Goal: Information Seeking & Learning: Learn about a topic

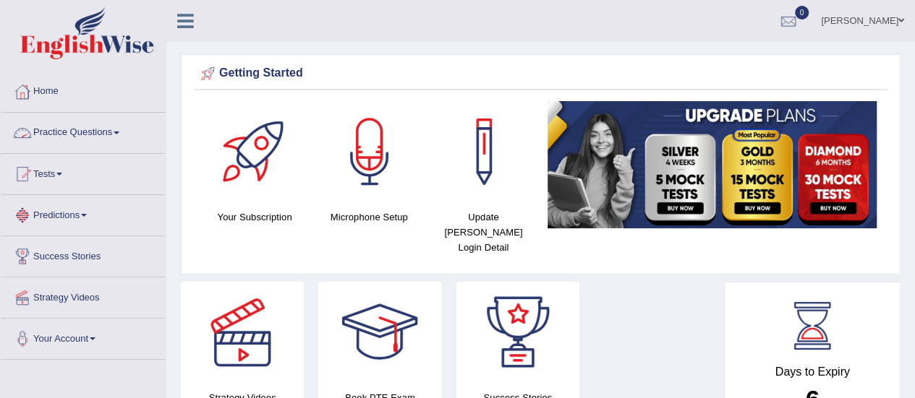
click at [85, 128] on link "Practice Questions" at bounding box center [83, 131] width 165 height 36
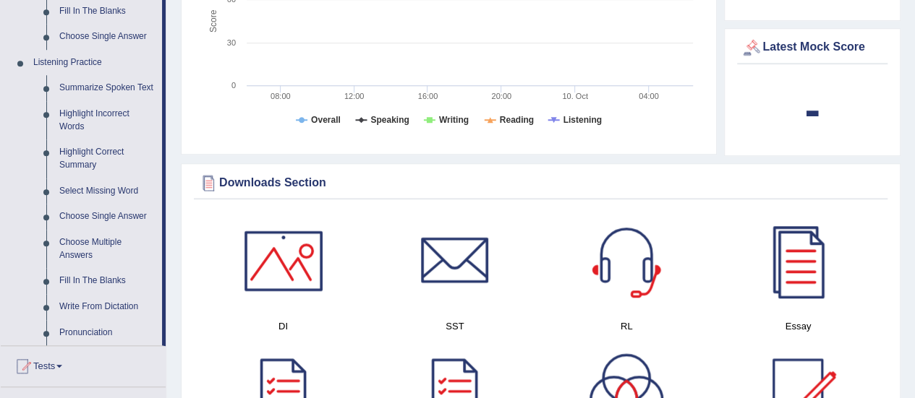
scroll to position [607, 0]
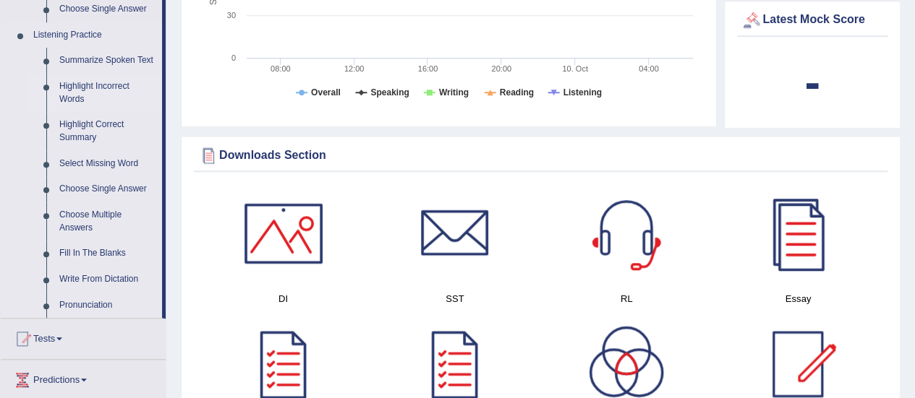
click at [91, 85] on link "Highlight Incorrect Words" at bounding box center [107, 93] width 109 height 38
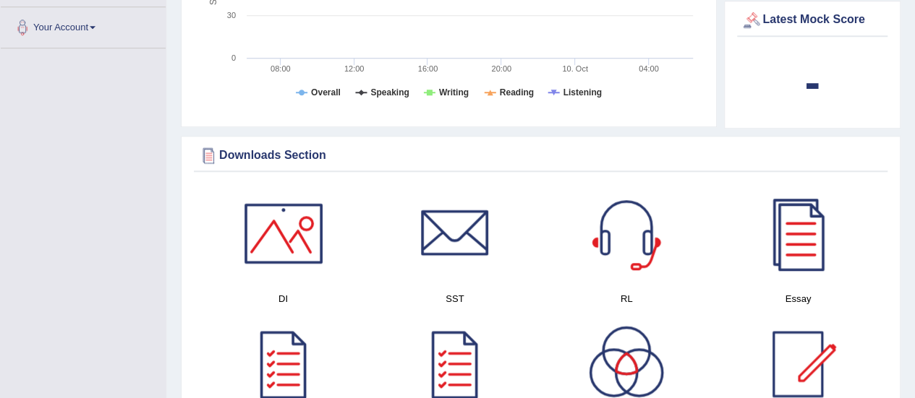
scroll to position [320, 0]
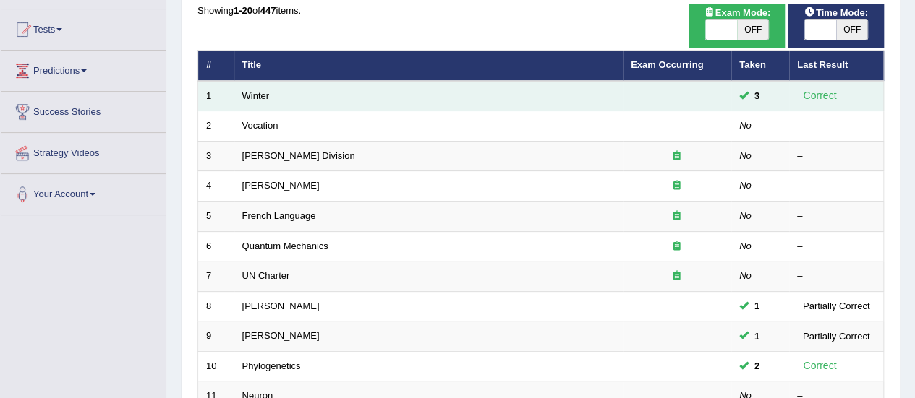
scroll to position [87, 0]
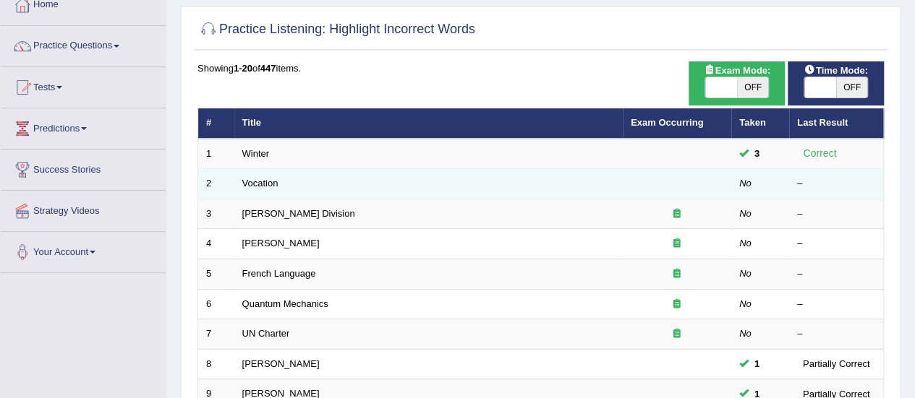
click at [749, 184] on em "No" at bounding box center [745, 183] width 12 height 11
click at [268, 180] on link "Vocation" at bounding box center [260, 183] width 36 height 11
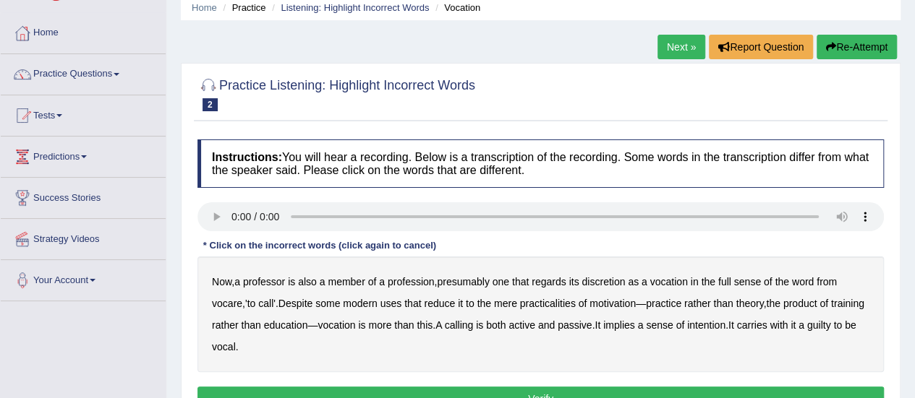
scroll to position [58, 0]
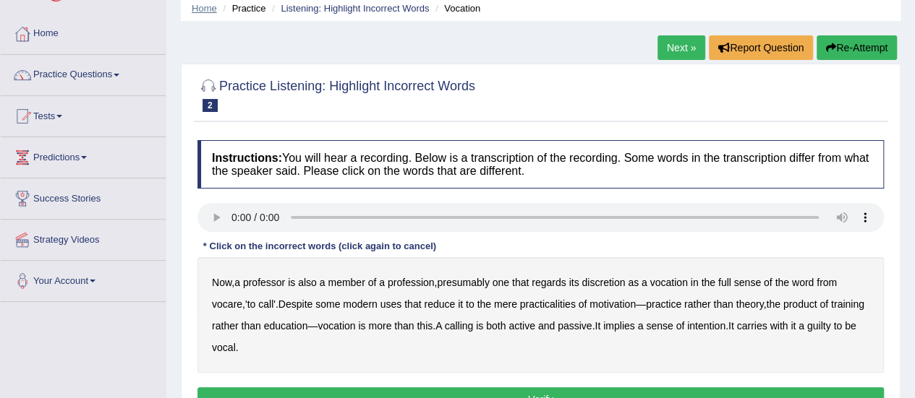
click at [200, 9] on link "Home" at bounding box center [204, 8] width 25 height 11
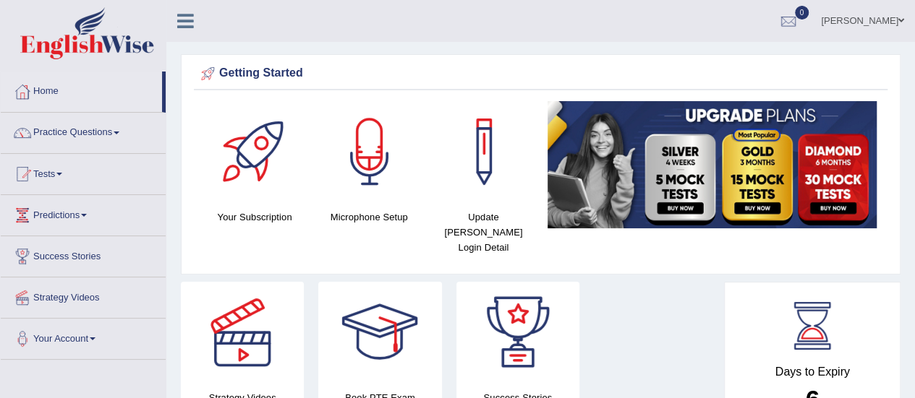
click at [80, 137] on link "Practice Questions" at bounding box center [83, 131] width 165 height 36
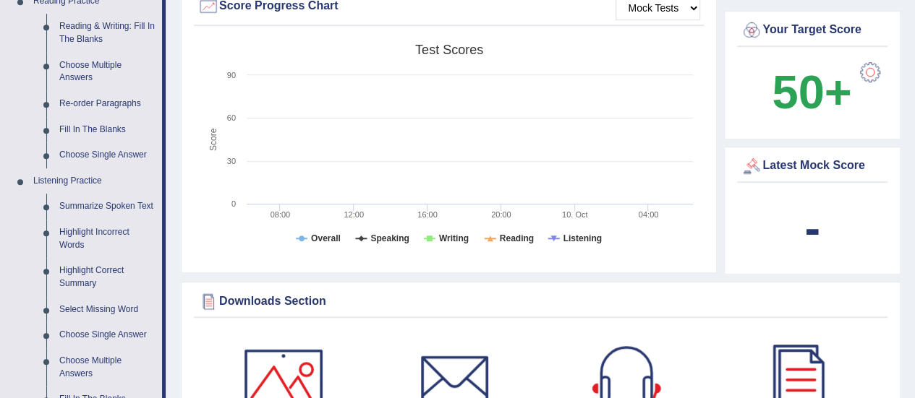
scroll to position [463, 0]
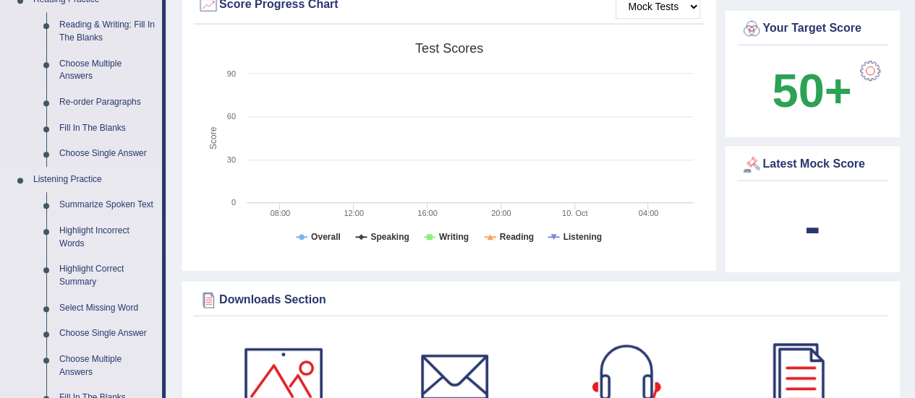
click at [73, 232] on link "Highlight Incorrect Words" at bounding box center [107, 237] width 109 height 38
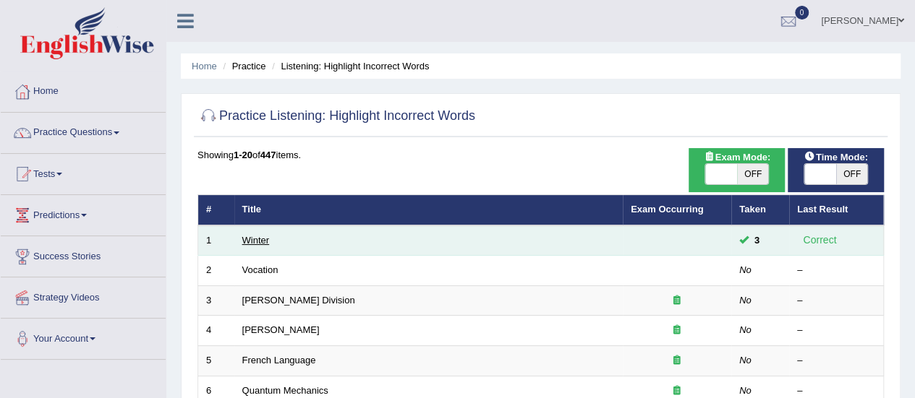
click at [262, 236] on link "Winter" at bounding box center [255, 240] width 27 height 11
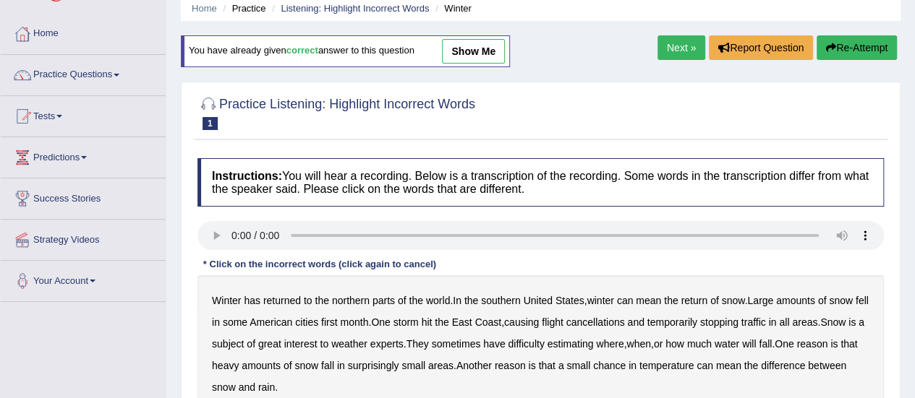
scroll to position [29, 0]
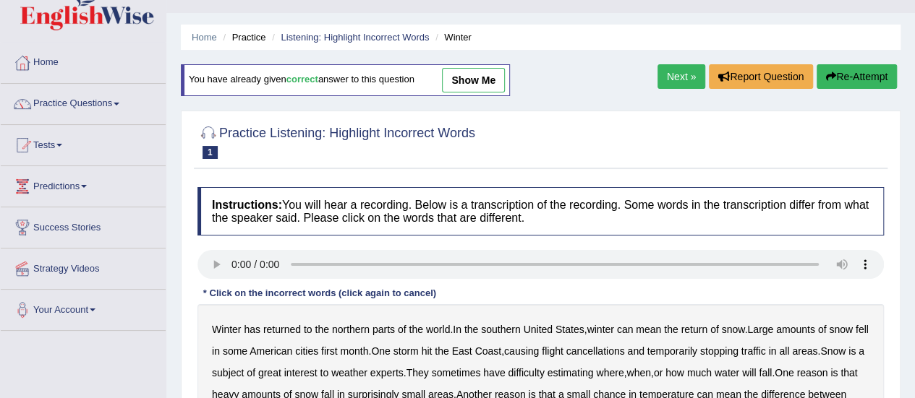
click at [244, 33] on li "Practice" at bounding box center [242, 37] width 46 height 14
click at [255, 35] on li "Practice" at bounding box center [242, 37] width 46 height 14
click at [305, 42] on link "Listening: Highlight Incorrect Words" at bounding box center [355, 37] width 148 height 11
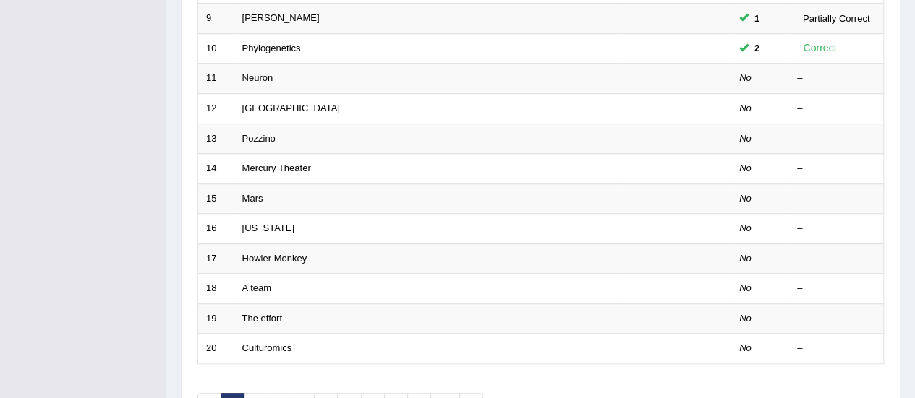
scroll to position [521, 0]
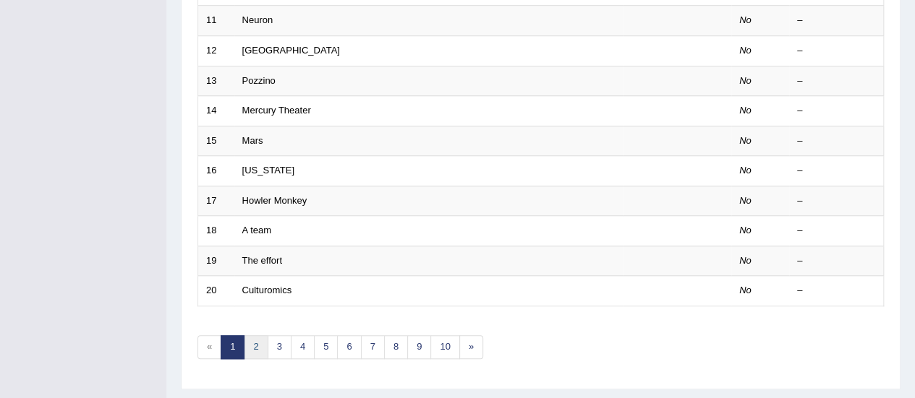
click at [256, 336] on link "2" at bounding box center [256, 348] width 24 height 24
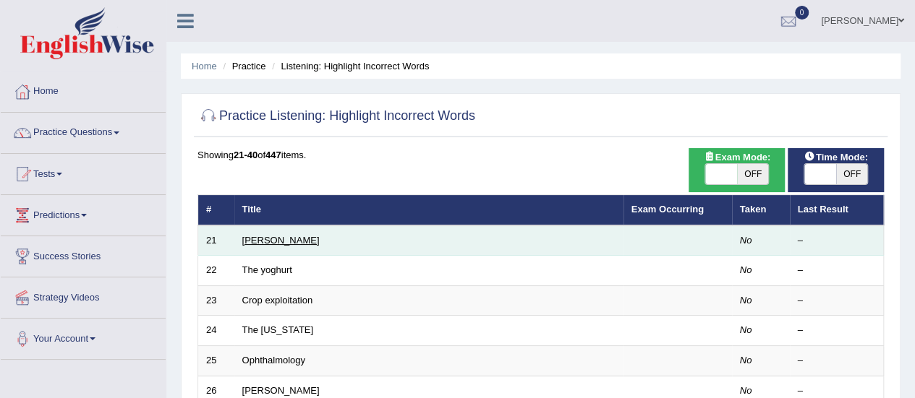
click at [268, 239] on link "[PERSON_NAME]" at bounding box center [280, 240] width 77 height 11
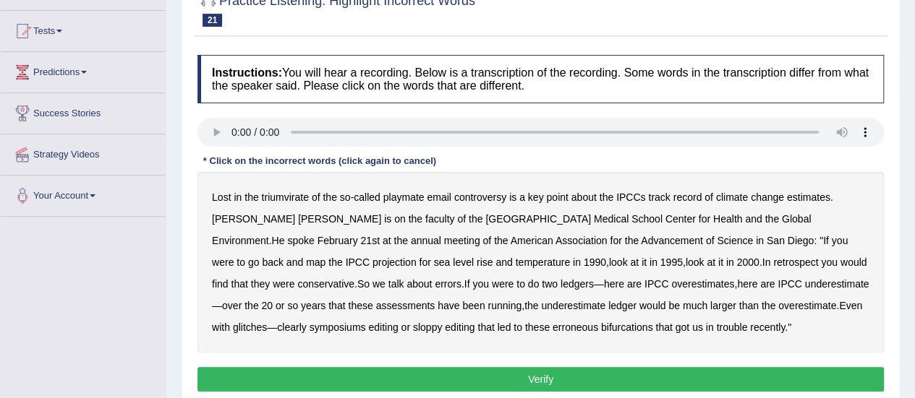
scroll to position [145, 0]
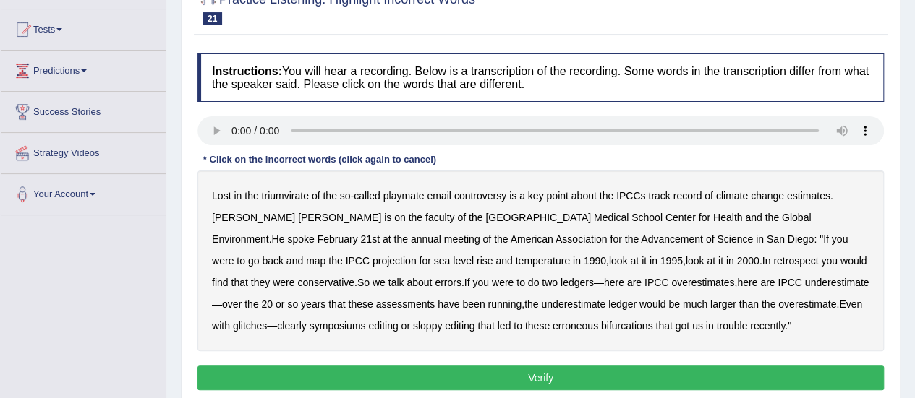
click at [94, 281] on div "Toggle navigation Home Practice Questions Speaking Practice Read Aloud Repeat S…" at bounding box center [457, 231] width 915 height 752
click at [588, 336] on div "Lost in the triumvirate of the so - called playmate email controversy is a key …" at bounding box center [540, 261] width 686 height 181
click at [290, 194] on b "triumvirate" at bounding box center [285, 196] width 47 height 12
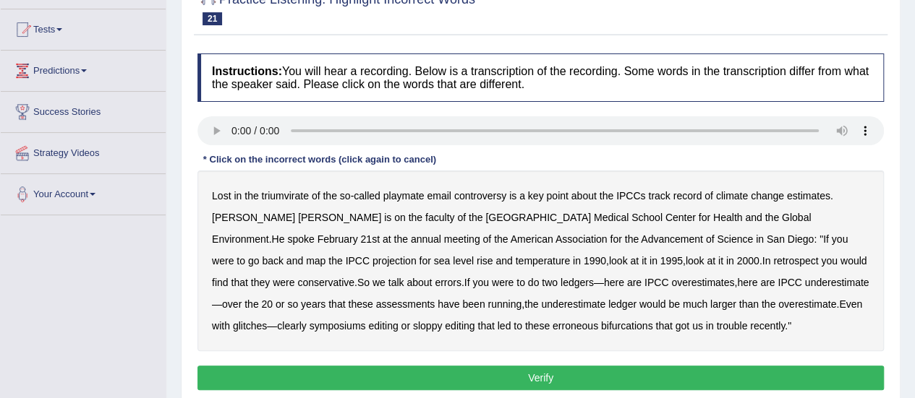
click at [290, 194] on b "triumvirate" at bounding box center [285, 196] width 47 height 12
click at [234, 255] on b "were" at bounding box center [223, 261] width 22 height 12
click at [245, 255] on b "to" at bounding box center [240, 261] width 9 height 12
click at [437, 299] on b "have" at bounding box center [448, 305] width 22 height 12
click at [462, 302] on b "been" at bounding box center [473, 305] width 22 height 12
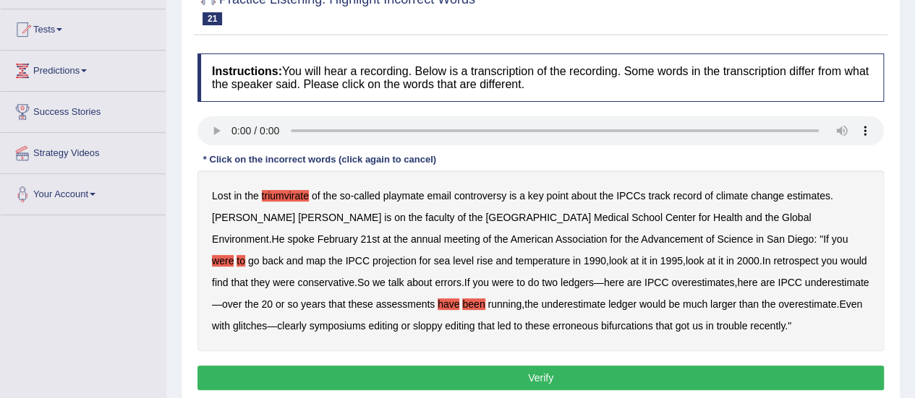
click at [366, 320] on b "symposiums" at bounding box center [337, 326] width 56 height 12
click at [601, 330] on b "bifurcations" at bounding box center [627, 326] width 52 height 12
click at [490, 379] on button "Verify" at bounding box center [540, 378] width 686 height 25
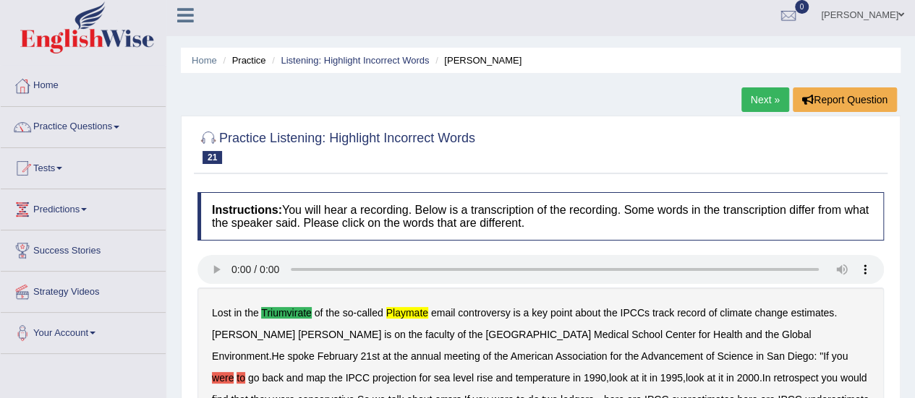
scroll to position [0, 0]
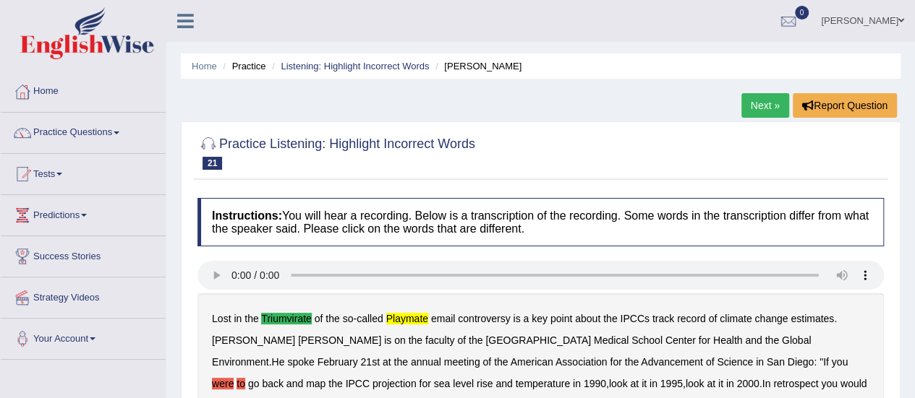
click at [762, 96] on link "Next »" at bounding box center [765, 105] width 48 height 25
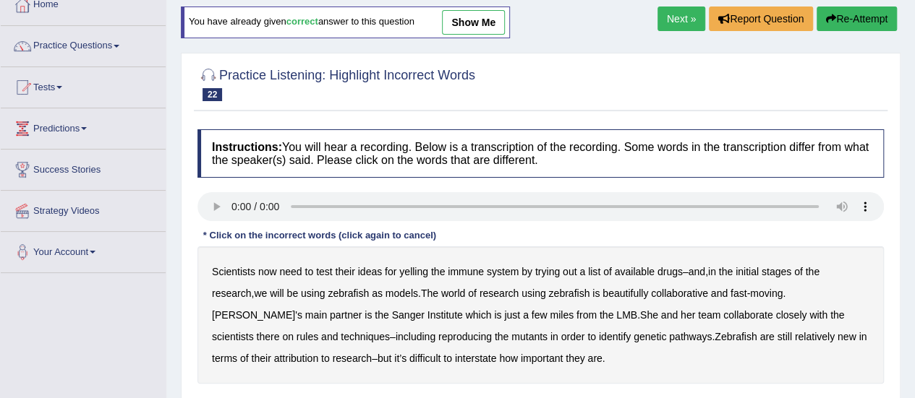
scroll to position [116, 0]
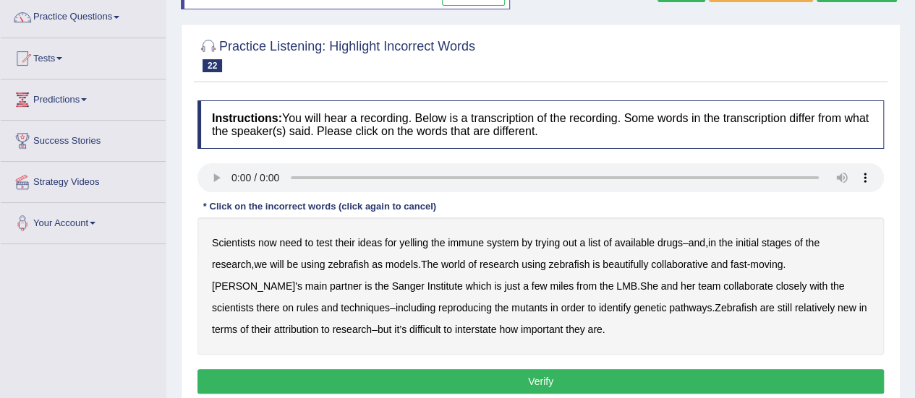
click at [641, 259] on b "beautifully" at bounding box center [625, 265] width 46 height 12
click at [877, 284] on div "Scientists now need to test their ideas for yelling the immune system by trying…" at bounding box center [540, 286] width 686 height 137
click at [863, 284] on div "Scientists now need to test their ideas for yelling the immune system by trying…" at bounding box center [540, 286] width 686 height 137
click at [318, 302] on b "rules" at bounding box center [307, 308] width 22 height 12
click at [233, 333] on div "Scientists now need to test their ideas for yelling the immune system by trying…" at bounding box center [540, 286] width 686 height 137
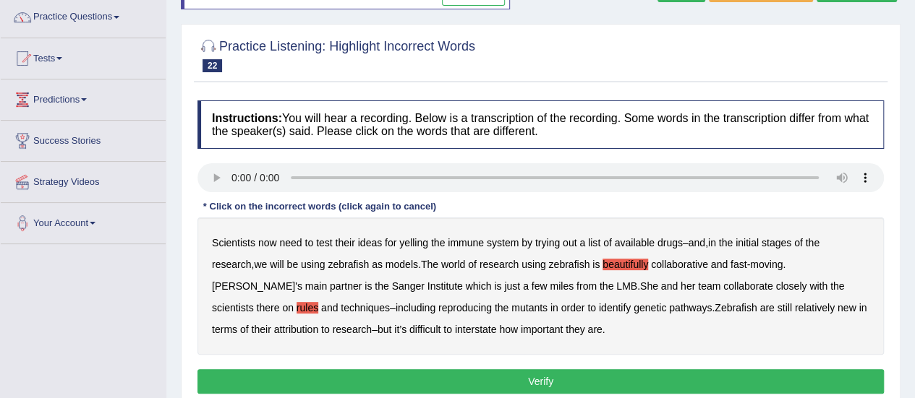
click at [274, 331] on b "attribution" at bounding box center [296, 330] width 44 height 12
click at [455, 328] on b "interstate" at bounding box center [476, 330] width 42 height 12
click at [398, 242] on div "Scientists now need to test their ideas for yelling the immune system by trying…" at bounding box center [540, 286] width 686 height 137
click at [405, 244] on b "yelling" at bounding box center [413, 243] width 29 height 12
click at [259, 265] on b "we" at bounding box center [260, 265] width 13 height 12
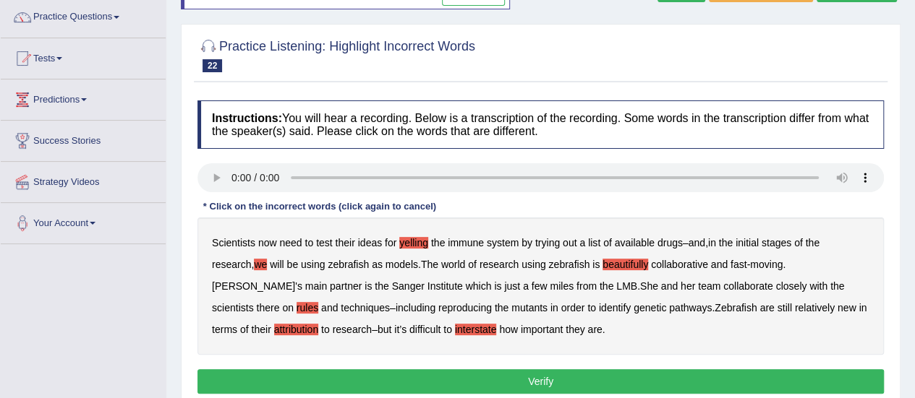
click at [403, 371] on button "Verify" at bounding box center [540, 381] width 686 height 25
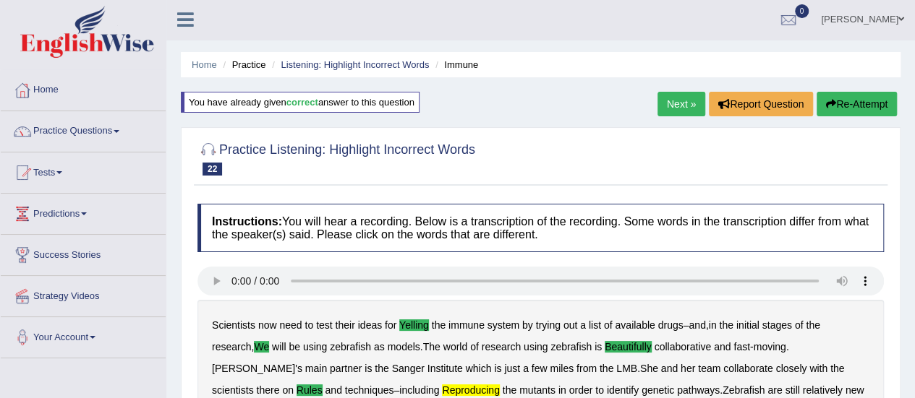
scroll to position [0, 0]
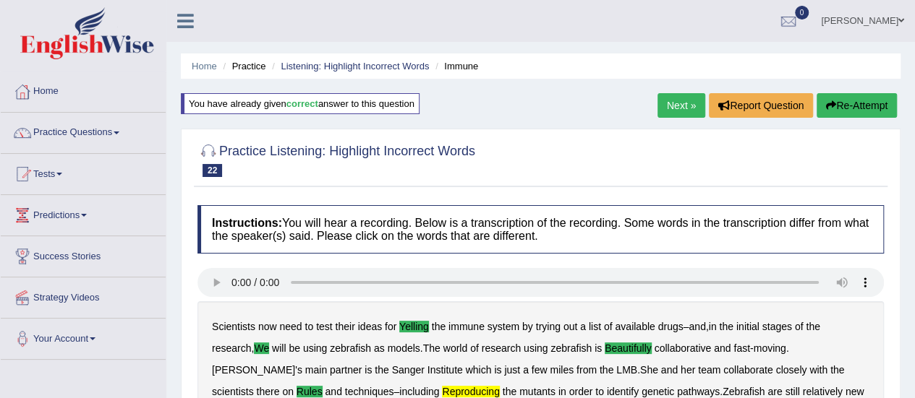
click at [821, 95] on button "Re-Attempt" at bounding box center [856, 105] width 80 height 25
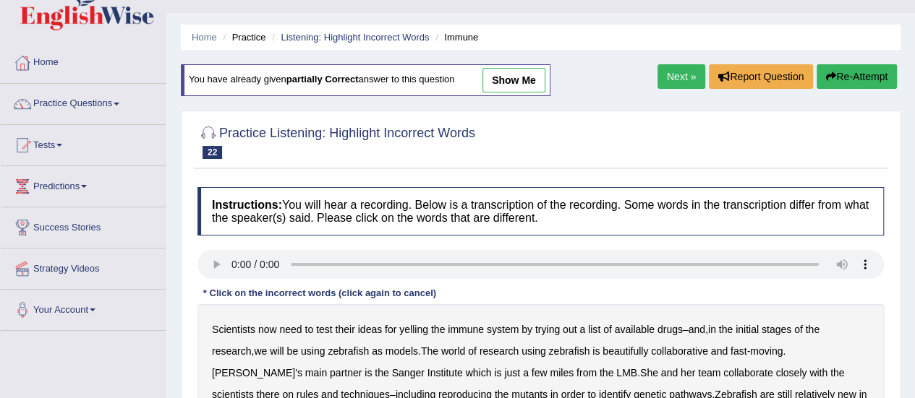
scroll to position [87, 0]
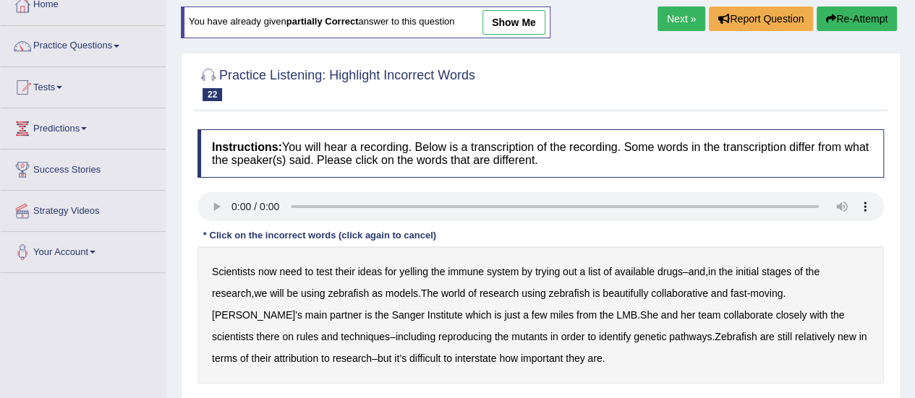
click at [411, 275] on b "yelling" at bounding box center [413, 272] width 29 height 12
click at [260, 291] on b "we" at bounding box center [260, 294] width 13 height 12
click at [633, 292] on b "beautifully" at bounding box center [625, 294] width 46 height 12
click at [438, 334] on b "reproducing" at bounding box center [465, 337] width 54 height 12
click at [418, 367] on div "Scientists now need to test their ideas for yelling the immune system by trying…" at bounding box center [540, 315] width 686 height 137
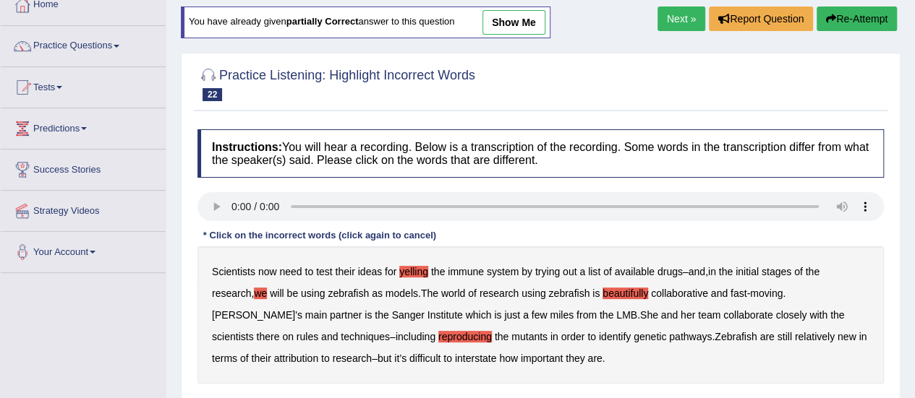
click at [455, 359] on b "interstate" at bounding box center [476, 359] width 42 height 12
click at [318, 331] on b "rules" at bounding box center [307, 337] width 22 height 12
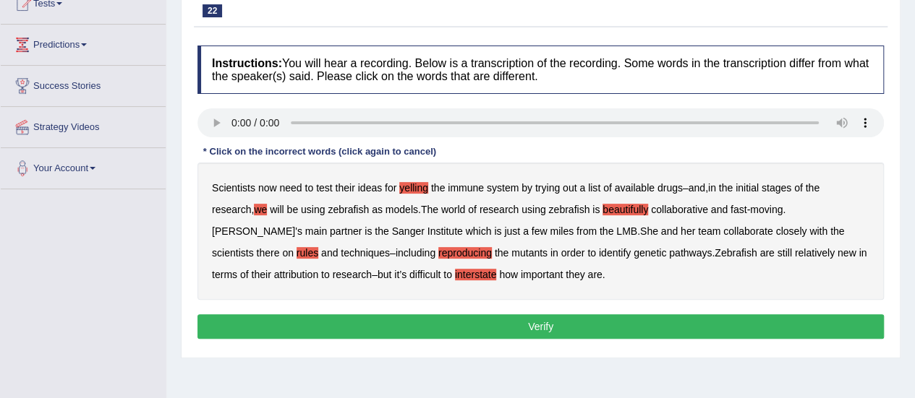
scroll to position [174, 0]
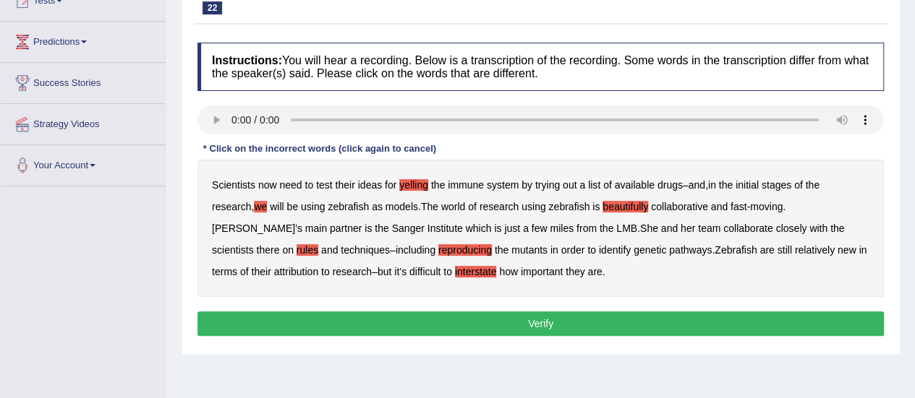
click at [274, 268] on b "attribution" at bounding box center [296, 272] width 44 height 12
click at [330, 316] on button "Verify" at bounding box center [540, 324] width 686 height 25
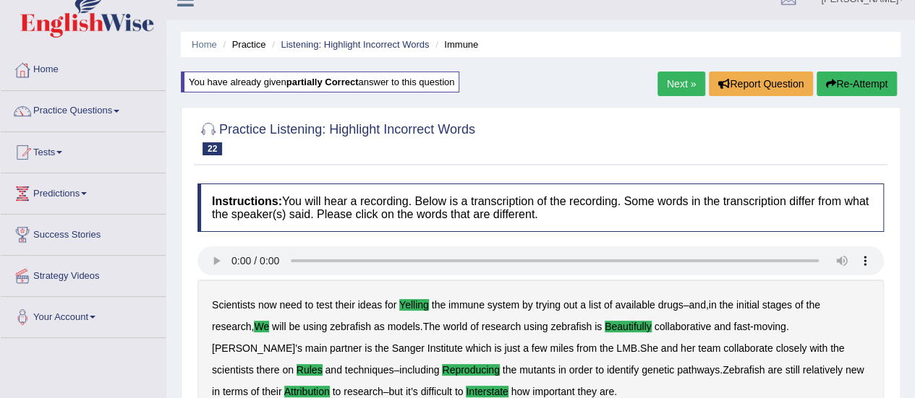
scroll to position [0, 0]
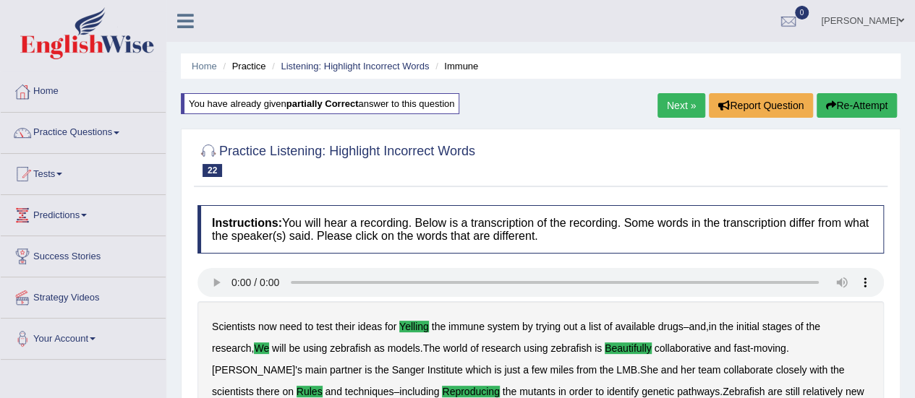
click at [683, 103] on link "Next »" at bounding box center [681, 105] width 48 height 25
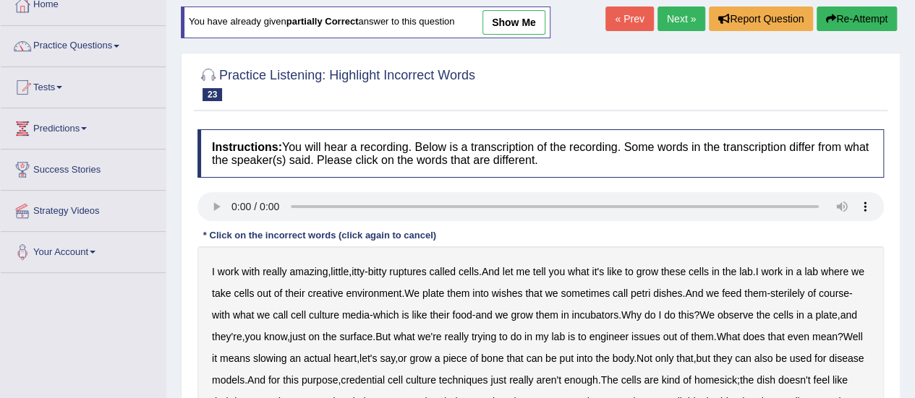
scroll to position [58, 0]
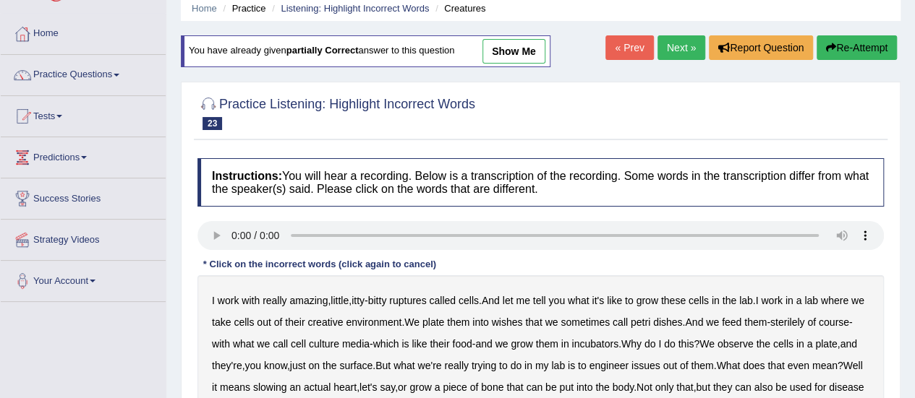
click at [670, 53] on link "Next »" at bounding box center [681, 47] width 48 height 25
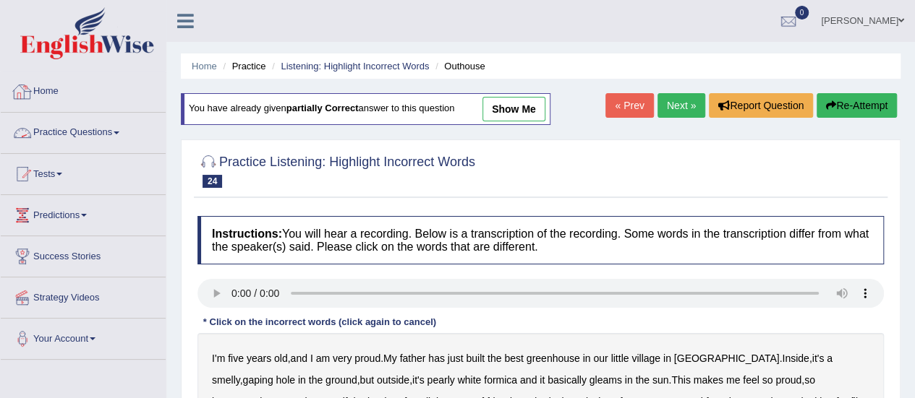
click at [52, 113] on link "Practice Questions" at bounding box center [83, 131] width 165 height 36
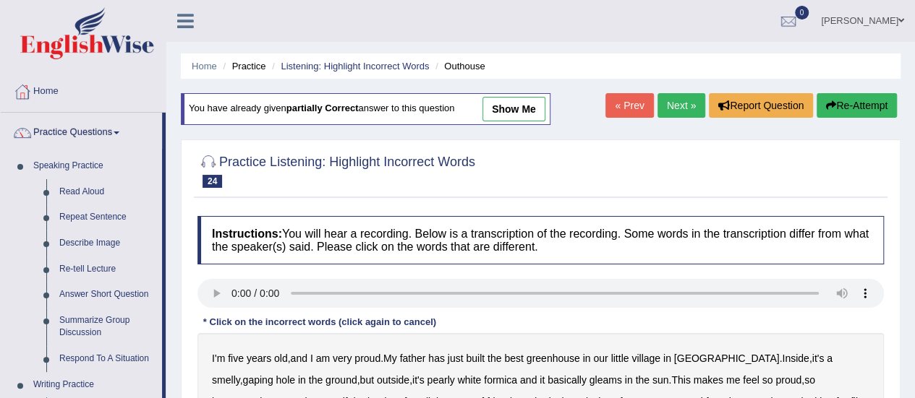
click at [44, 93] on link "Home" at bounding box center [83, 90] width 165 height 36
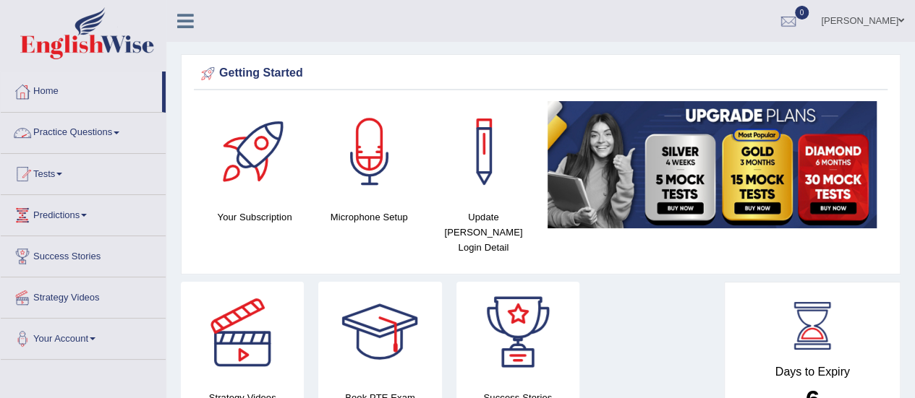
click at [91, 134] on link "Practice Questions" at bounding box center [83, 131] width 165 height 36
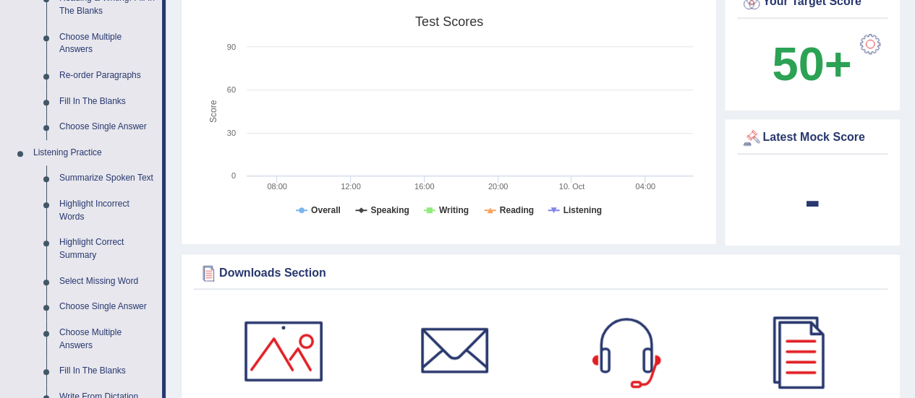
scroll to position [492, 0]
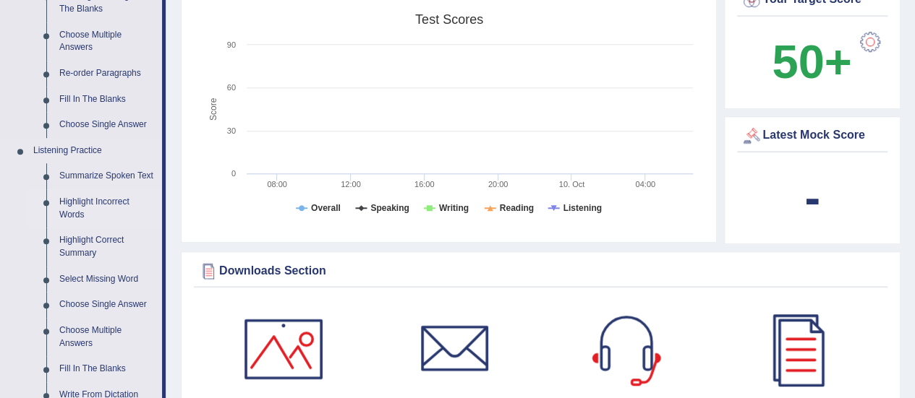
click at [84, 208] on link "Highlight Incorrect Words" at bounding box center [107, 208] width 109 height 38
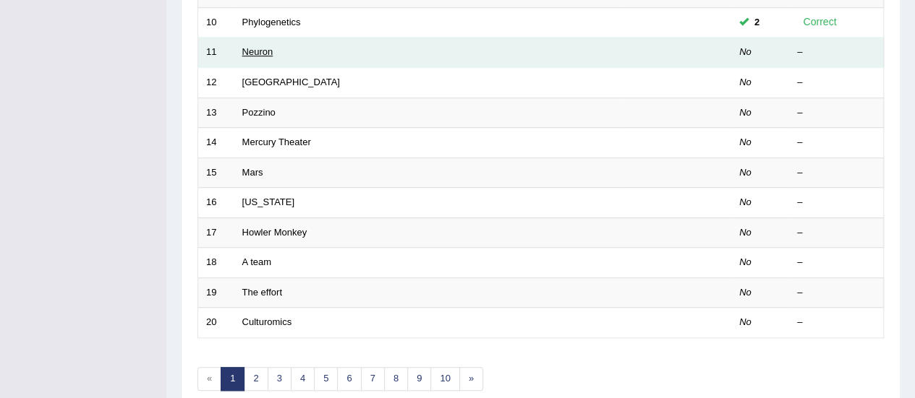
scroll to position [492, 0]
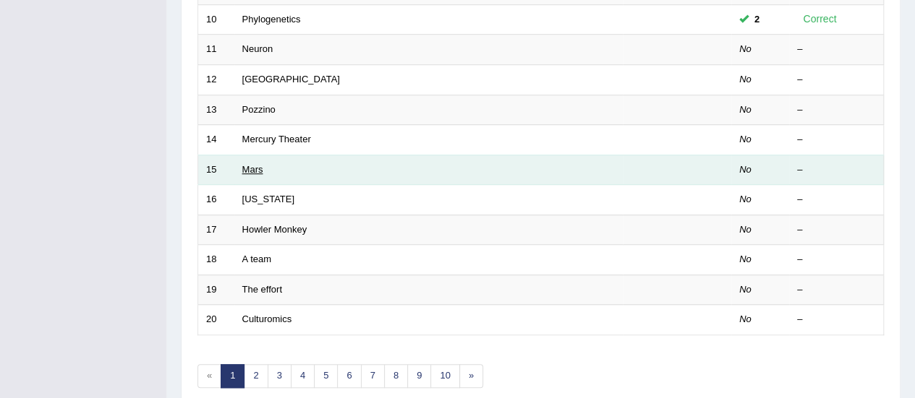
click at [255, 164] on link "Mars" at bounding box center [252, 169] width 21 height 11
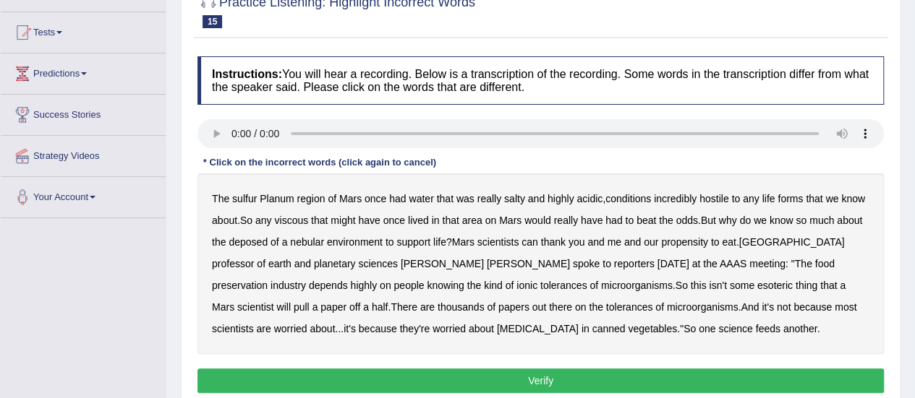
scroll to position [145, 0]
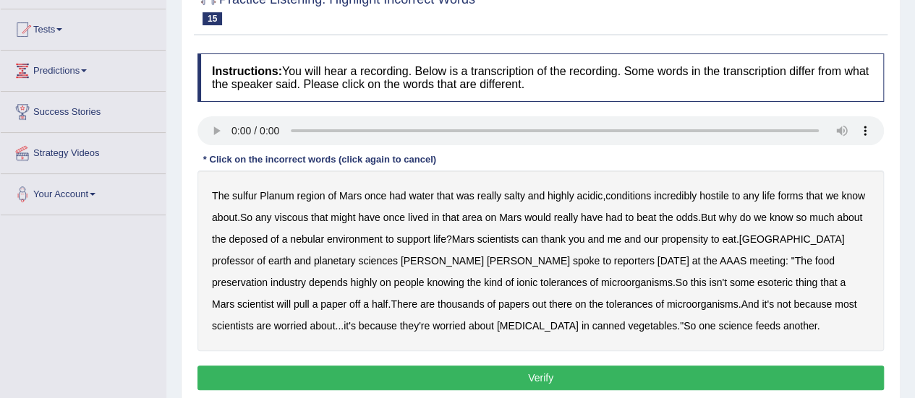
click at [244, 190] on b "sulfur" at bounding box center [244, 196] width 25 height 12
click at [293, 212] on b "viscous" at bounding box center [291, 218] width 34 height 12
click at [247, 241] on b "deposed" at bounding box center [247, 240] width 39 height 12
click at [388, 299] on b "half" at bounding box center [380, 305] width 17 height 12
click at [763, 302] on div "The sulfur Planum region of Mars once had water that was really salty and highl…" at bounding box center [540, 261] width 686 height 181
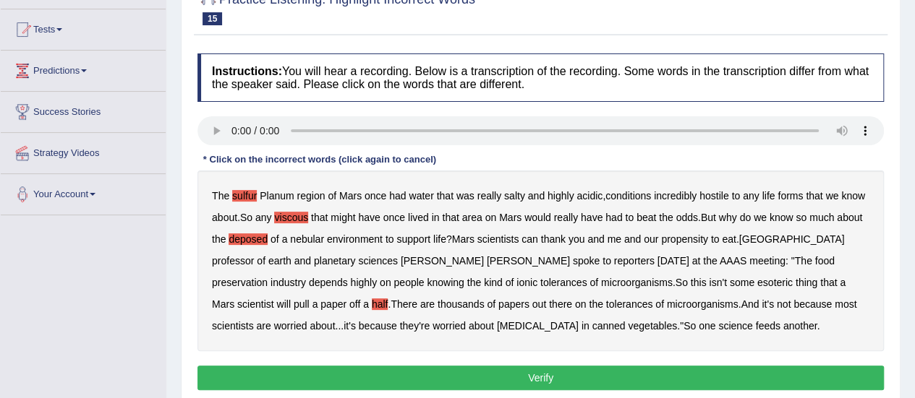
click at [763, 305] on div "The sulfur Planum region of Mars once had water that was really salty and highl…" at bounding box center [540, 261] width 686 height 181
drag, startPoint x: 763, startPoint y: 305, endPoint x: 749, endPoint y: 304, distance: 13.8
click at [749, 304] on div "The sulfur Planum region of Mars once had water that was really salty and highl…" at bounding box center [540, 261] width 686 height 181
click at [335, 320] on b "about" at bounding box center [321, 326] width 25 height 12
click at [765, 304] on div "The sulfur Planum region of Mars once had water that was really salty and highl…" at bounding box center [540, 261] width 686 height 181
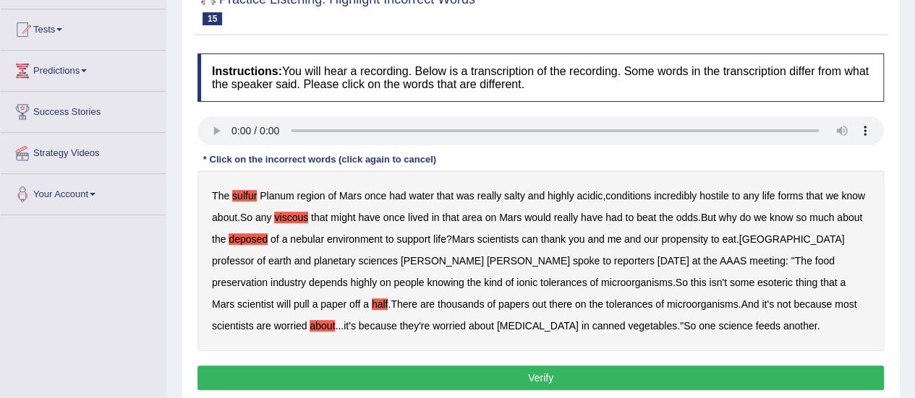
click at [335, 320] on b "about" at bounding box center [321, 326] width 25 height 12
click at [759, 302] on div "The sulfur Planum region of Mars once had water that was really salty and highl…" at bounding box center [540, 261] width 686 height 181
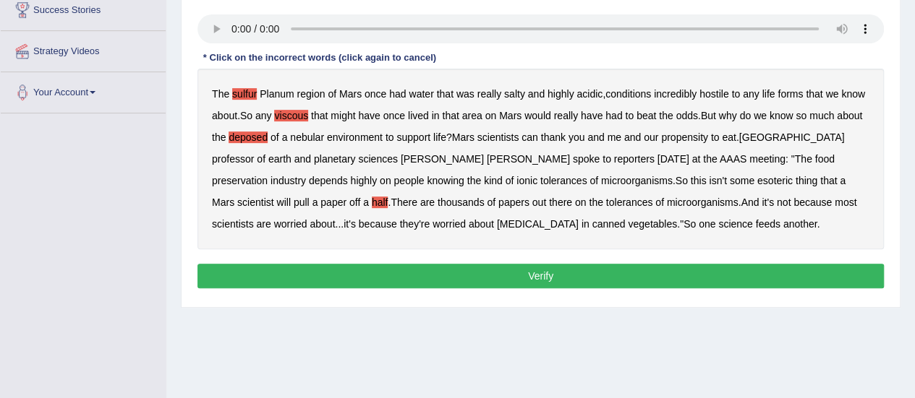
scroll to position [244, 0]
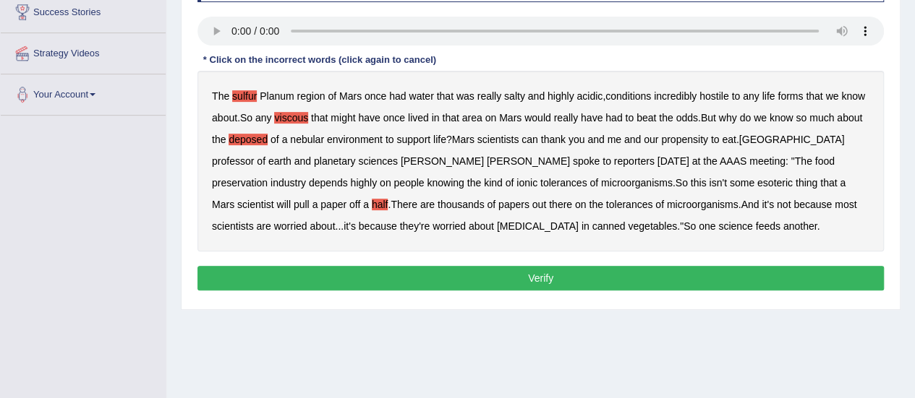
click at [762, 202] on div "The sulfur Planum region of Mars once had water that was really salty and highl…" at bounding box center [540, 161] width 686 height 181
click at [762, 205] on div "The sulfur Planum region of Mars once had water that was really salty and highl…" at bounding box center [540, 161] width 686 height 181
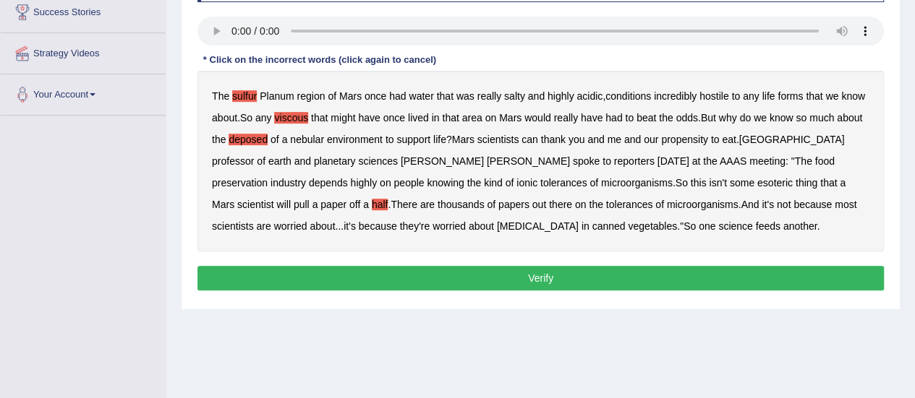
click at [762, 205] on div "The sulfur Planum region of Mars once had water that was really salty and highl…" at bounding box center [540, 161] width 686 height 181
drag, startPoint x: 762, startPoint y: 205, endPoint x: 745, endPoint y: 202, distance: 17.7
click at [745, 202] on div "The sulfur Planum region of Mars once had water that was really salty and highl…" at bounding box center [540, 161] width 686 height 181
click at [335, 221] on b "about" at bounding box center [321, 227] width 25 height 12
click at [740, 199] on b "And" at bounding box center [749, 205] width 18 height 12
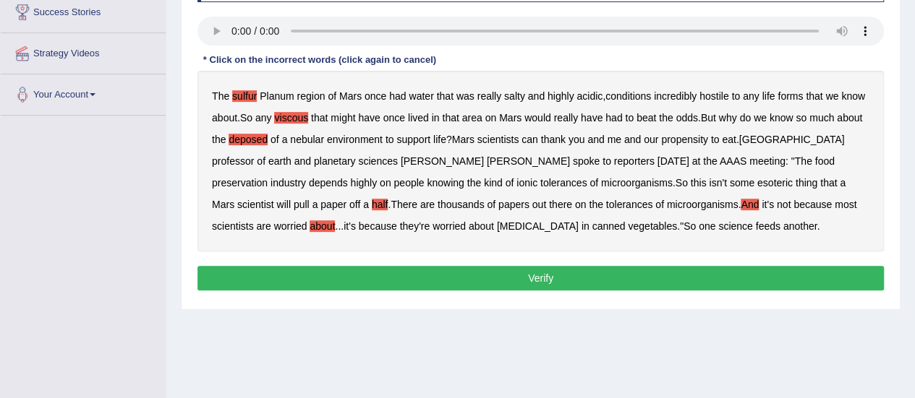
click at [740, 199] on b "And" at bounding box center [749, 205] width 18 height 12
click at [335, 221] on b "about" at bounding box center [321, 227] width 25 height 12
click at [753, 208] on div "The sulfur Planum region of Mars once had water that was really salty and highl…" at bounding box center [540, 161] width 686 height 181
click at [335, 221] on b "about" at bounding box center [321, 227] width 25 height 12
click at [762, 201] on div "The sulfur Planum region of Mars once had water that was really salty and highl…" at bounding box center [540, 161] width 686 height 181
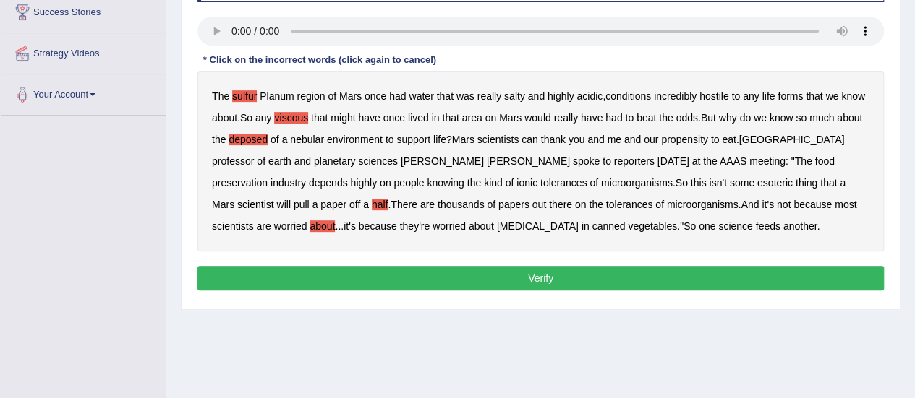
click at [356, 221] on b "it's" at bounding box center [349, 227] width 12 height 12
click at [678, 268] on button "Verify" at bounding box center [540, 278] width 686 height 25
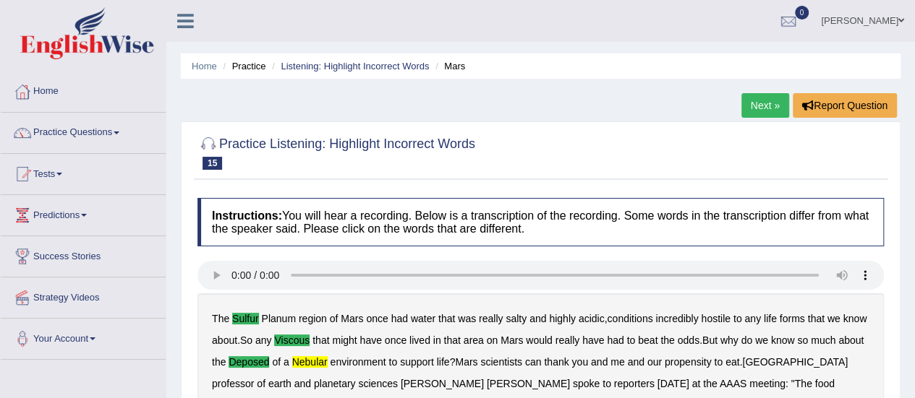
scroll to position [0, 0]
click at [774, 108] on link "Next »" at bounding box center [765, 105] width 48 height 25
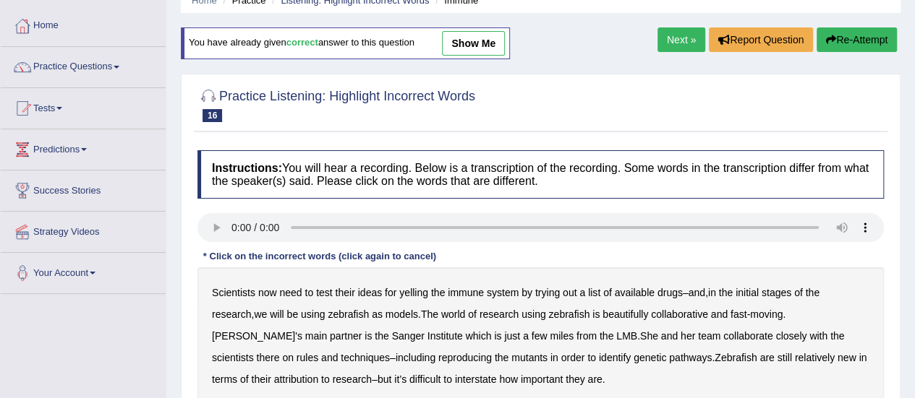
scroll to position [29, 0]
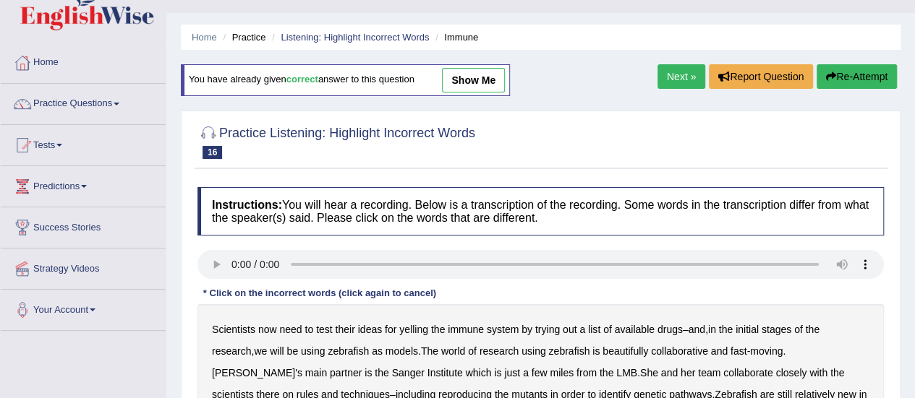
click at [668, 78] on link "Next »" at bounding box center [681, 76] width 48 height 25
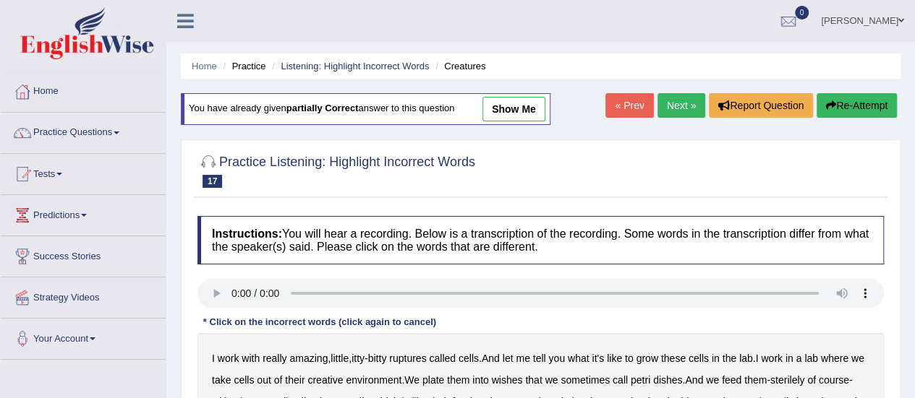
scroll to position [29, 0]
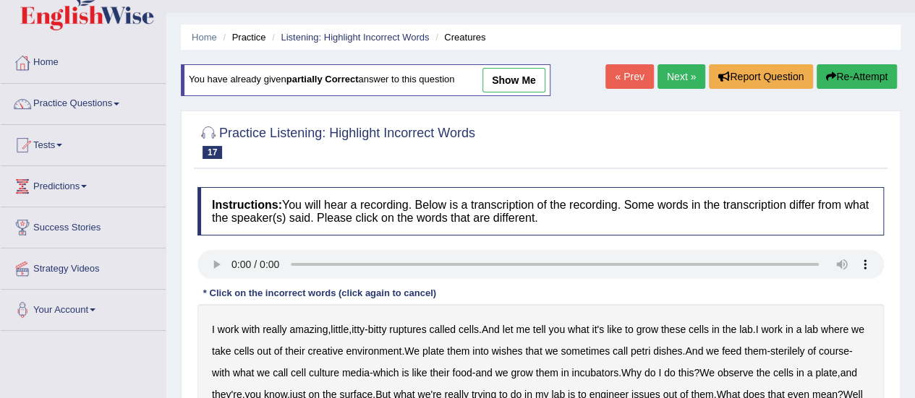
click at [665, 67] on link "Next »" at bounding box center [681, 76] width 48 height 25
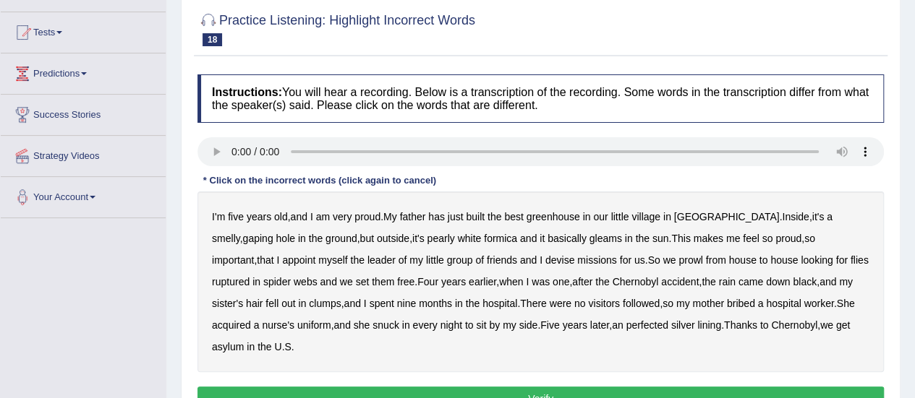
scroll to position [145, 0]
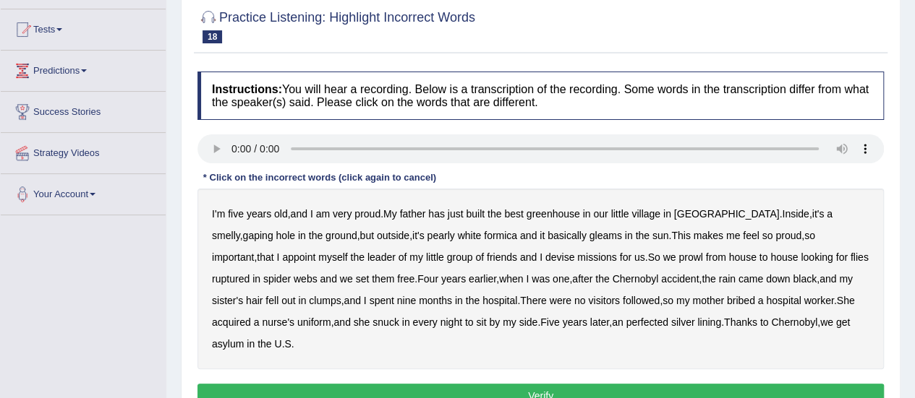
click at [545, 210] on b "greenhouse" at bounding box center [553, 214] width 54 height 12
click at [547, 235] on b "basically" at bounding box center [566, 236] width 39 height 12
click at [249, 273] on b "ruptured" at bounding box center [231, 279] width 38 height 12
click at [623, 295] on b "followed" at bounding box center [641, 301] width 37 height 12
click at [625, 322] on b "perfected" at bounding box center [646, 323] width 42 height 12
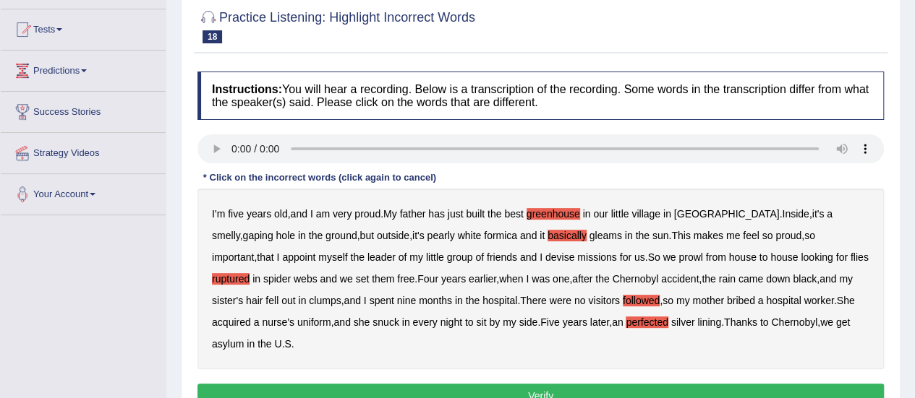
click at [604, 389] on button "Verify" at bounding box center [540, 396] width 686 height 25
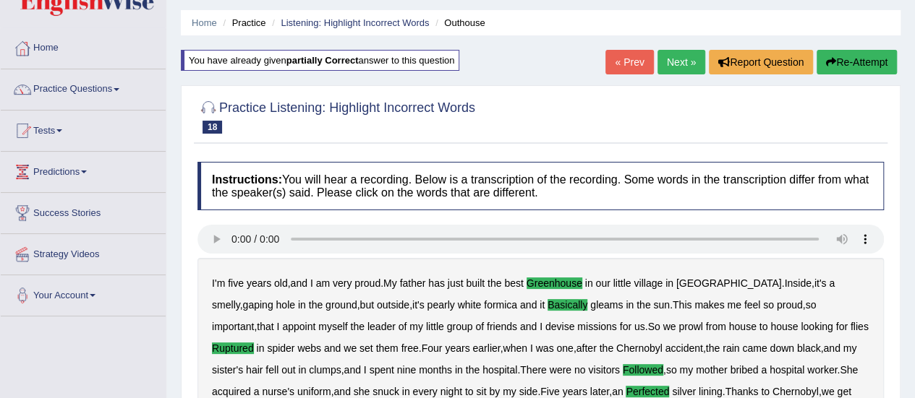
scroll to position [42, 0]
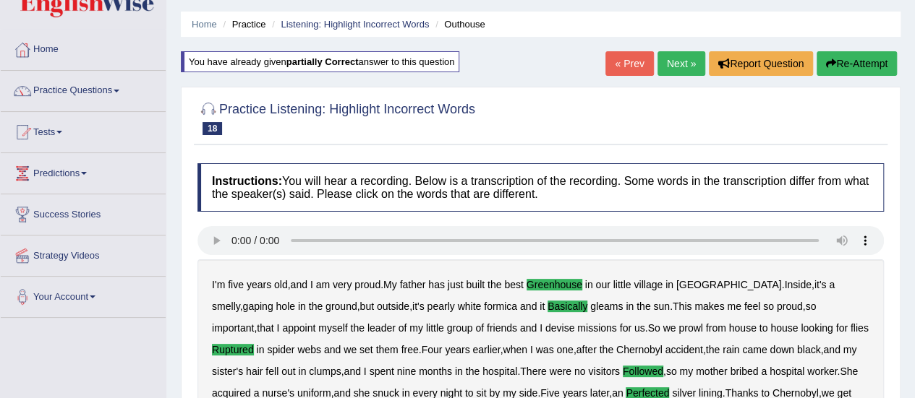
click at [681, 64] on link "Next »" at bounding box center [681, 63] width 48 height 25
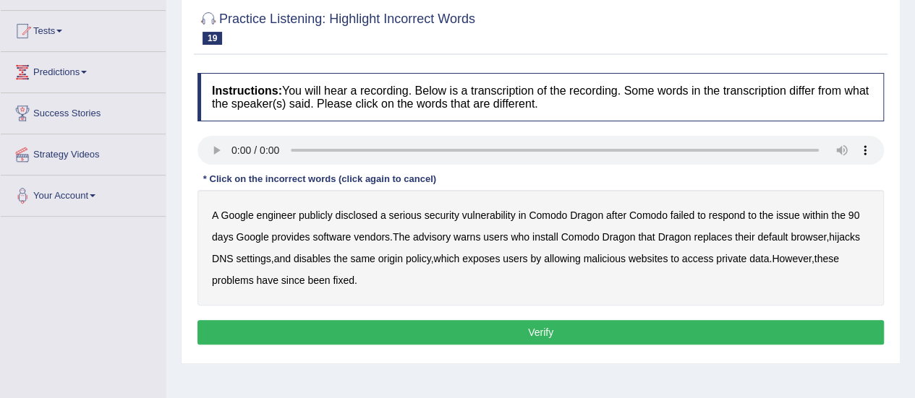
scroll to position [145, 0]
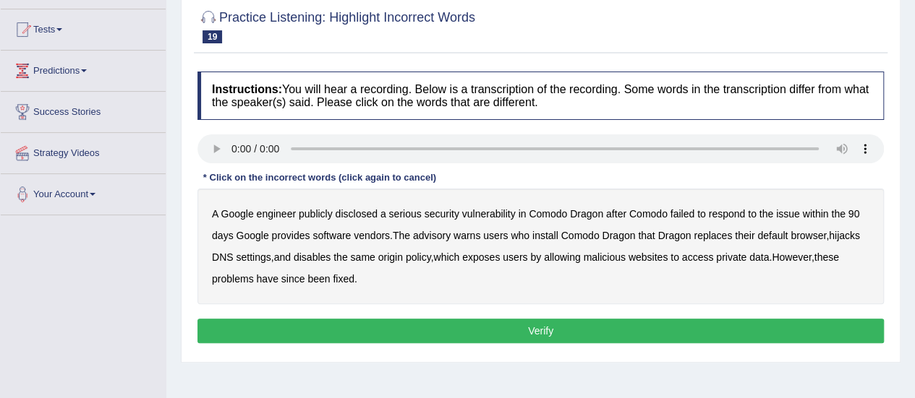
click at [336, 210] on b "disclosed" at bounding box center [357, 214] width 42 height 12
click at [359, 205] on div "A Google engineer publicly disclosed a serious security vulnerability in [GEOGR…" at bounding box center [540, 247] width 686 height 116
click at [363, 232] on b "vendors" at bounding box center [372, 236] width 36 height 12
click at [719, 232] on b "replaces" at bounding box center [712, 236] width 38 height 12
click at [604, 252] on b "malicious" at bounding box center [604, 258] width 42 height 12
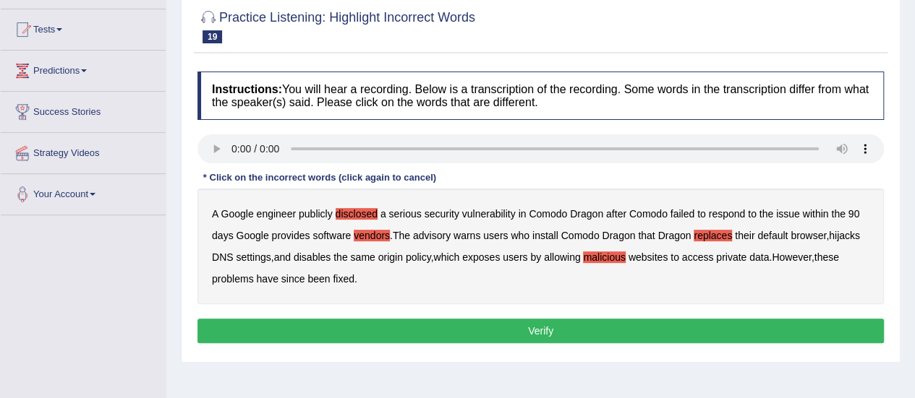
click at [333, 338] on button "Verify" at bounding box center [540, 331] width 686 height 25
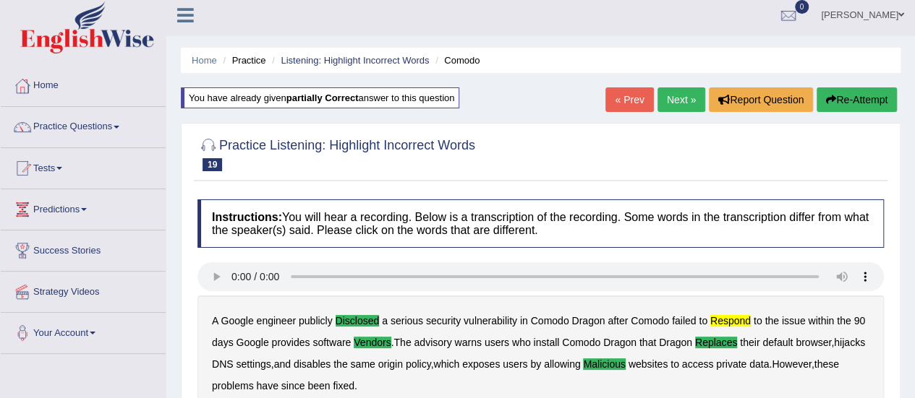
scroll to position [0, 0]
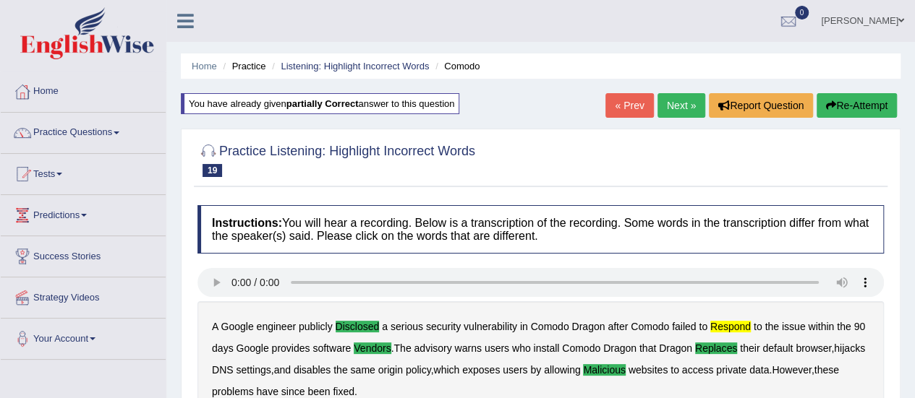
click at [853, 116] on button "Re-Attempt" at bounding box center [856, 105] width 80 height 25
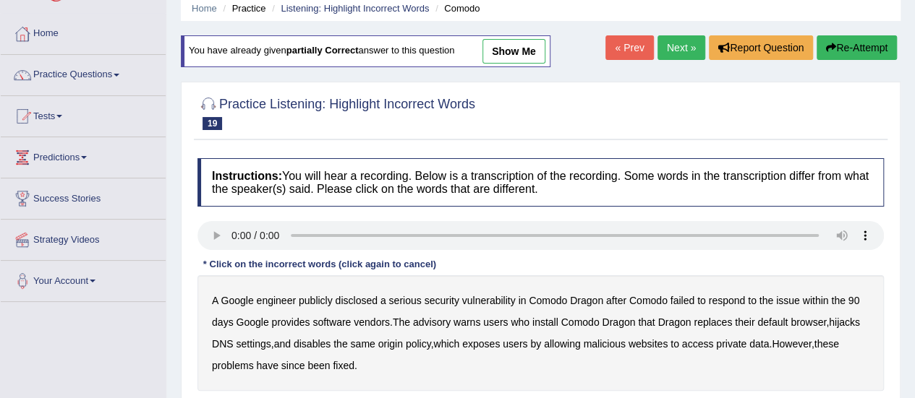
scroll to position [87, 0]
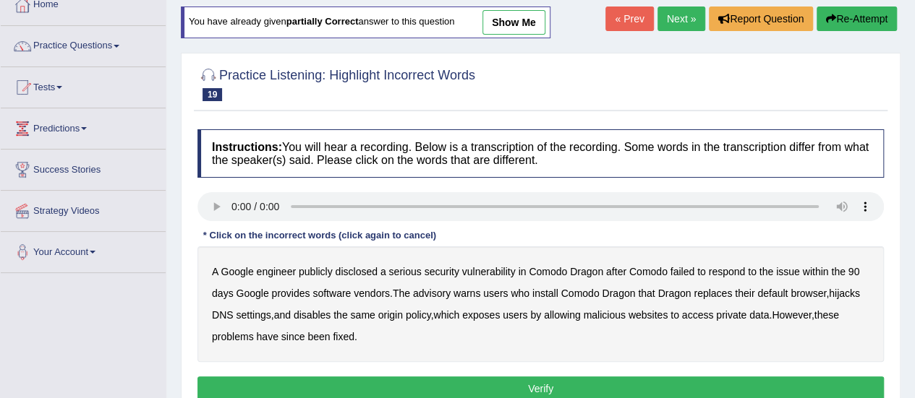
click at [368, 274] on b "disclosed" at bounding box center [357, 272] width 42 height 12
click at [725, 266] on b "respond" at bounding box center [727, 272] width 37 height 12
click at [377, 289] on b "vendors" at bounding box center [372, 294] width 36 height 12
click at [727, 288] on b "replaces" at bounding box center [712, 294] width 38 height 12
click at [604, 315] on b "malicious" at bounding box center [604, 315] width 42 height 12
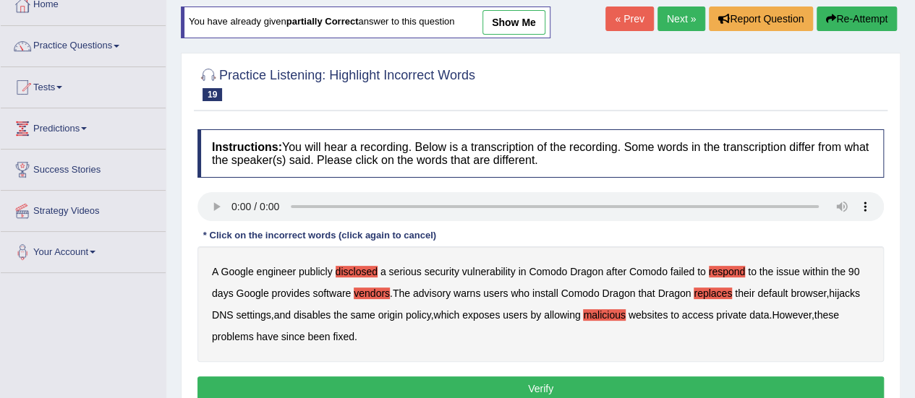
click at [607, 390] on button "Verify" at bounding box center [540, 389] width 686 height 25
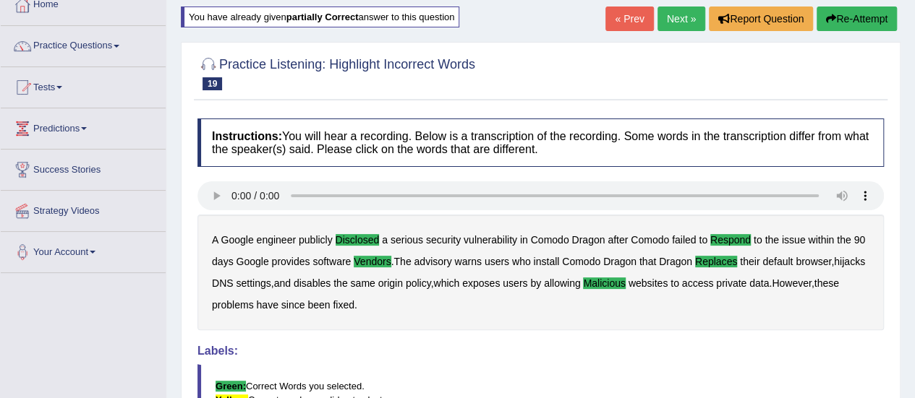
click at [689, 17] on link "Next »" at bounding box center [681, 19] width 48 height 25
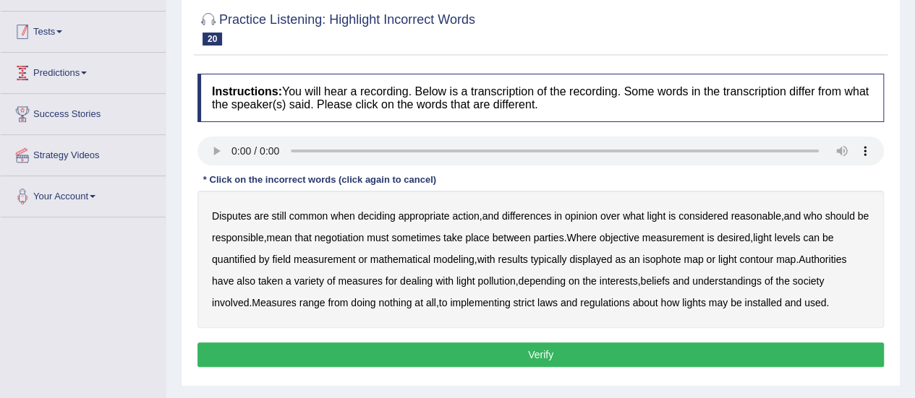
scroll to position [145, 0]
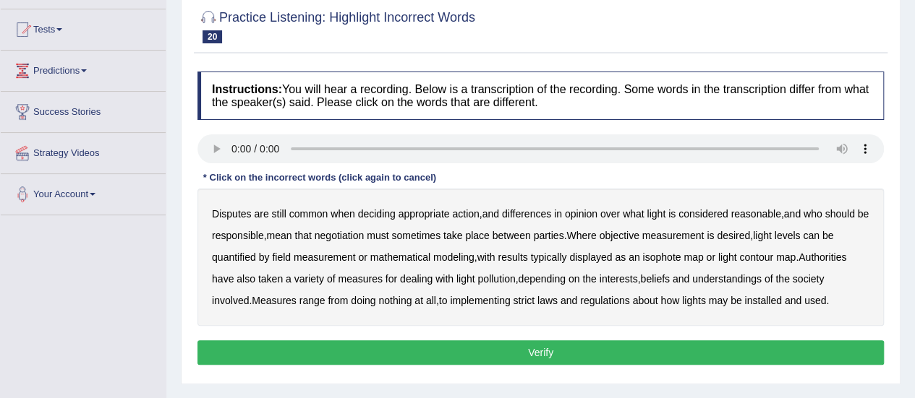
click at [300, 215] on b "common" at bounding box center [308, 214] width 39 height 12
click at [779, 210] on b "reasonable" at bounding box center [755, 214] width 50 height 12
click at [649, 228] on div "Disputes are still common when deciding appropriate action , and differences in…" at bounding box center [540, 257] width 686 height 137
click at [638, 234] on b "objective" at bounding box center [619, 236] width 40 height 12
click at [505, 278] on b "pollution" at bounding box center [496, 279] width 38 height 12
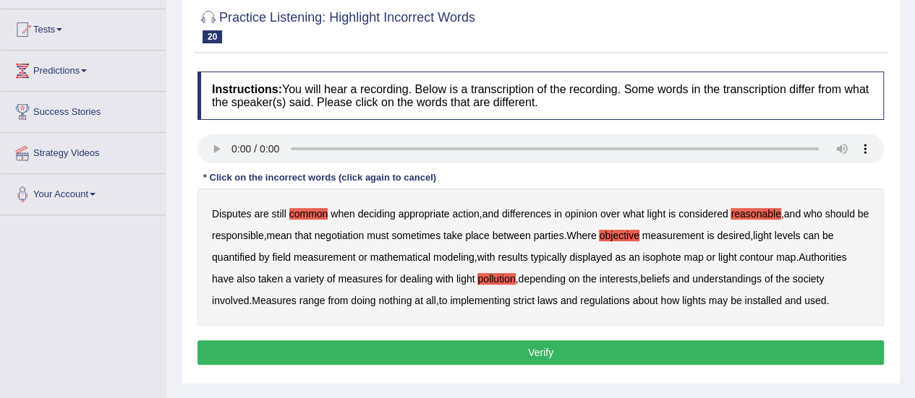
click at [613, 304] on b "regulations" at bounding box center [605, 301] width 50 height 12
click at [678, 348] on button "Verify" at bounding box center [540, 353] width 686 height 25
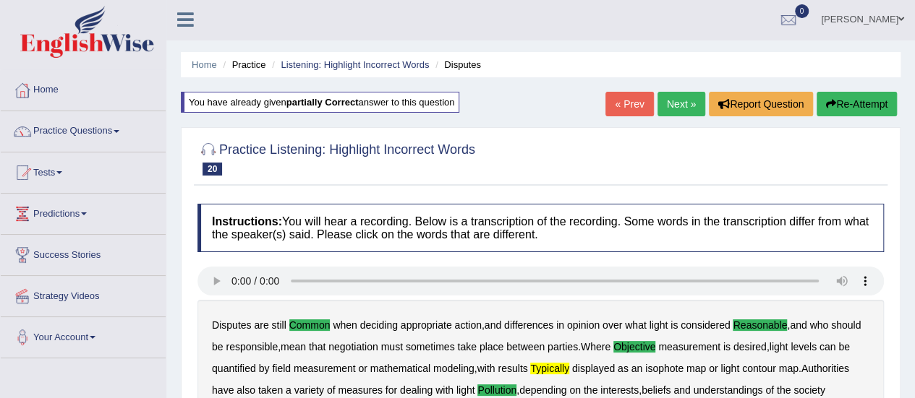
scroll to position [0, 0]
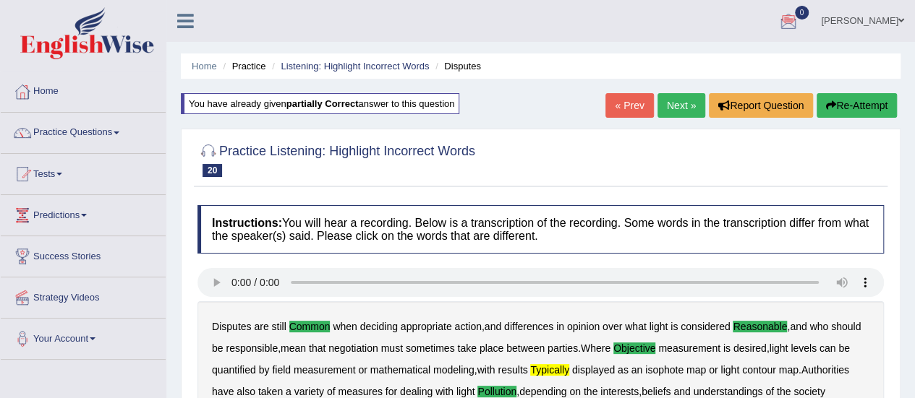
click at [868, 101] on button "Re-Attempt" at bounding box center [856, 105] width 80 height 25
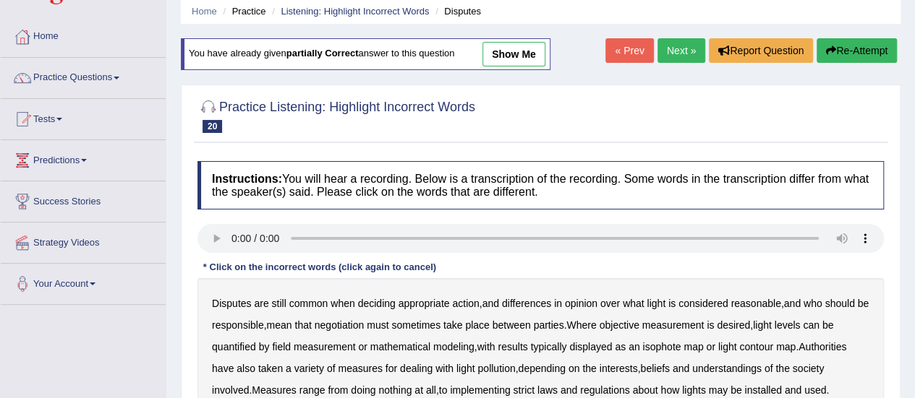
scroll to position [58, 0]
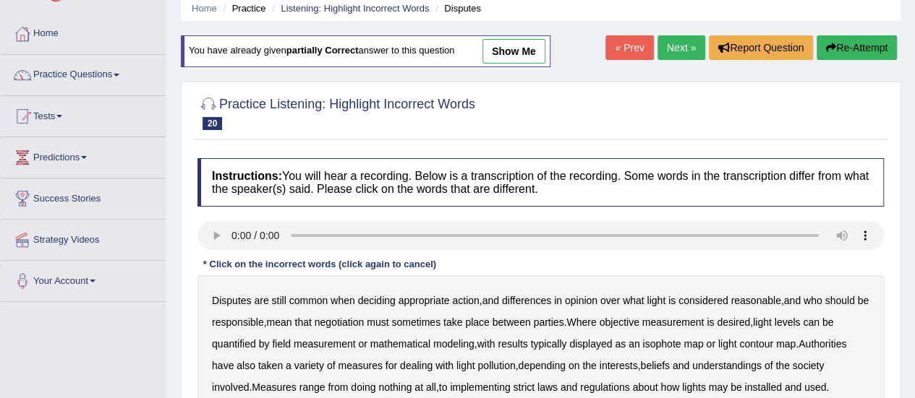
click at [235, 297] on b "Disputes" at bounding box center [231, 301] width 39 height 12
click at [47, 40] on link "Home" at bounding box center [83, 32] width 165 height 36
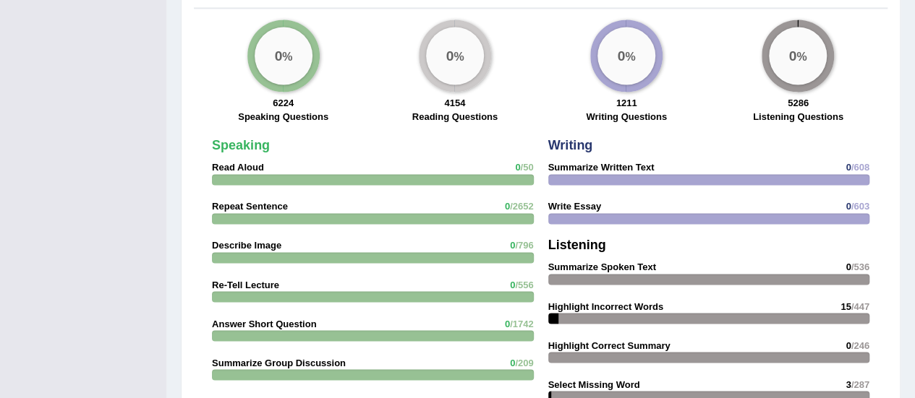
scroll to position [1128, 0]
